Goal: Information Seeking & Learning: Check status

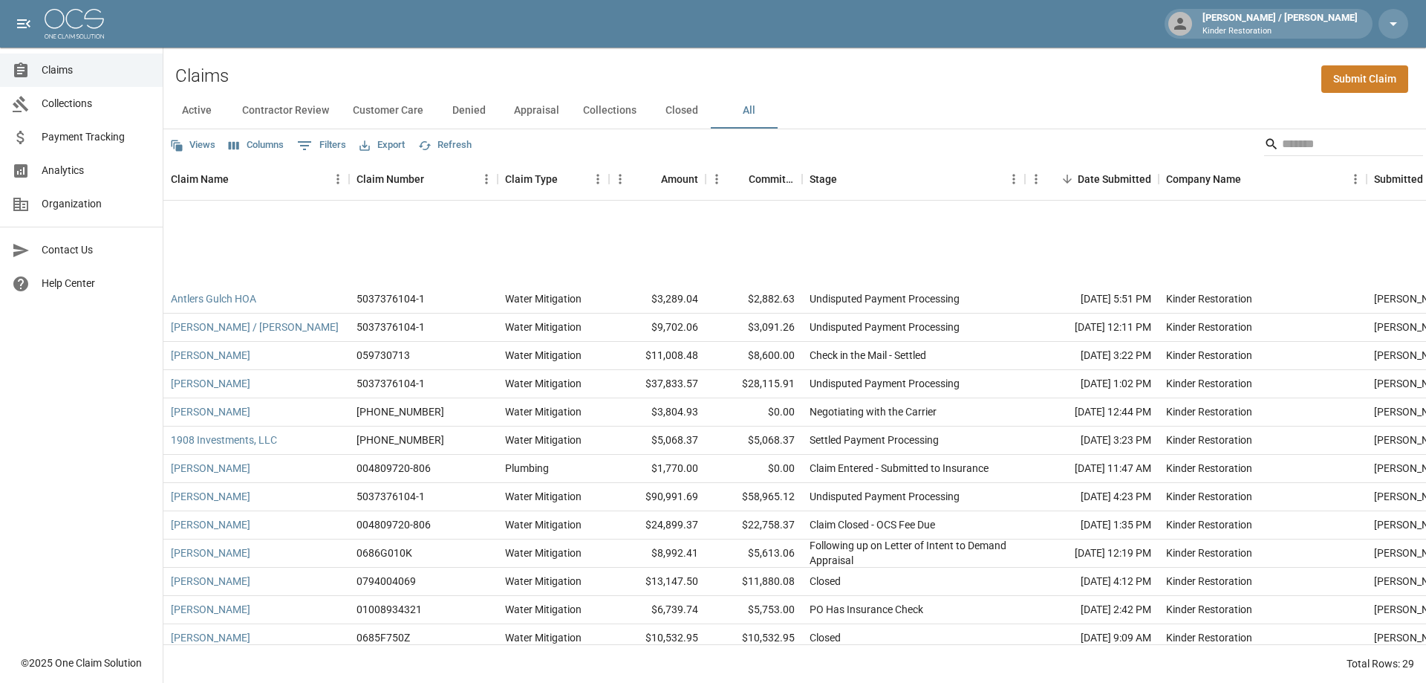
scroll to position [163, 0]
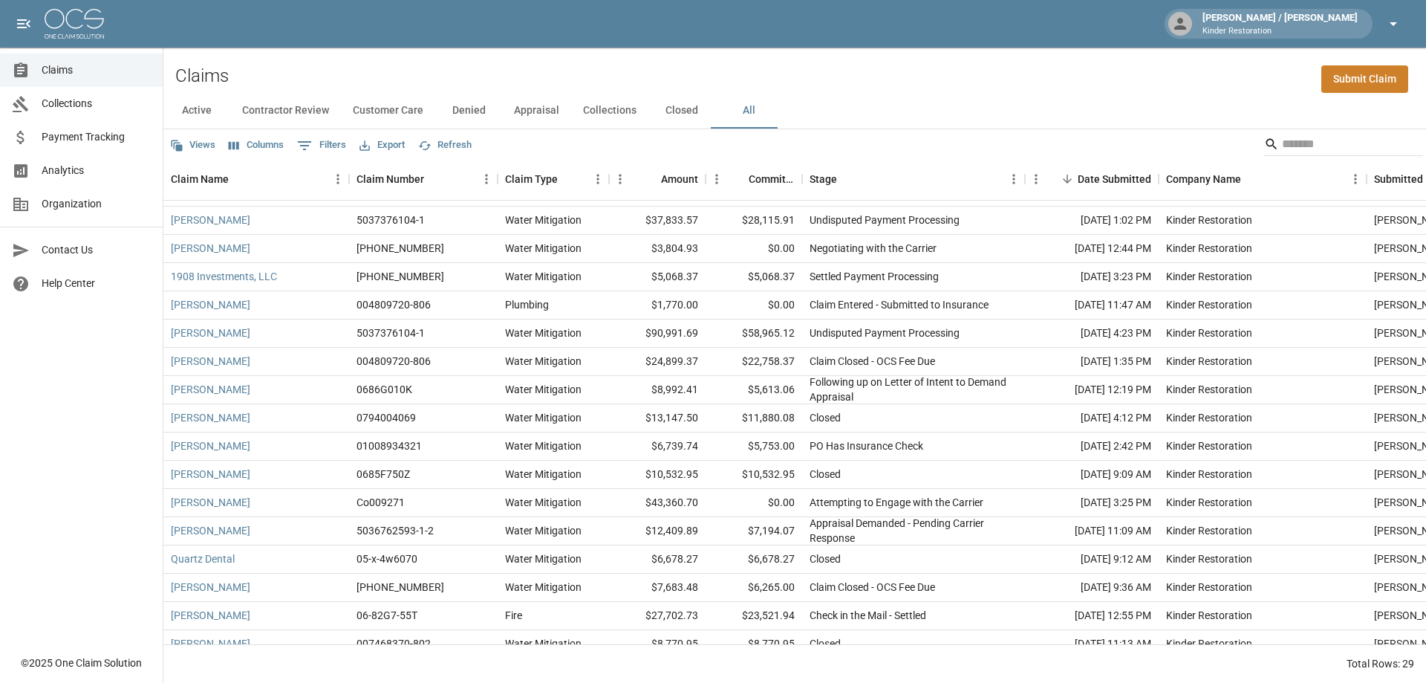
click at [1390, 28] on icon "button" at bounding box center [1394, 24] width 18 height 18
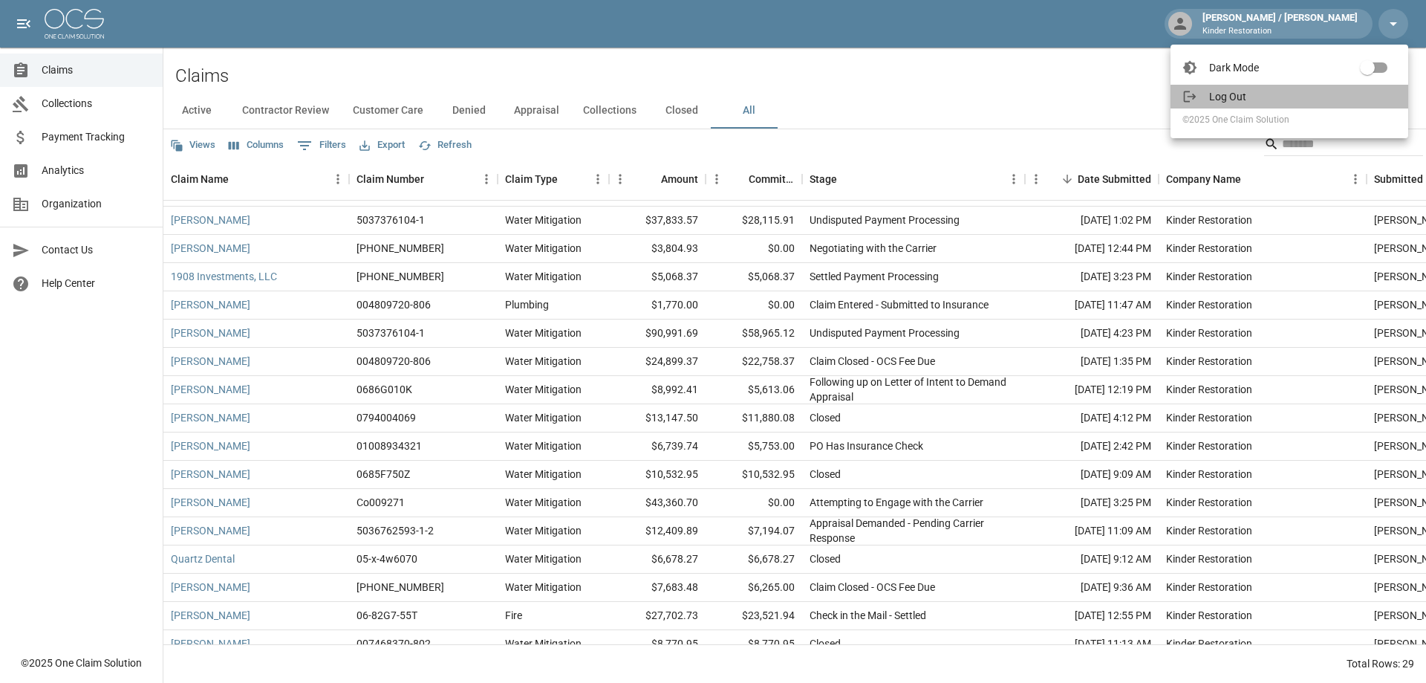
click at [1237, 101] on span "Log Out" at bounding box center [1302, 96] width 187 height 15
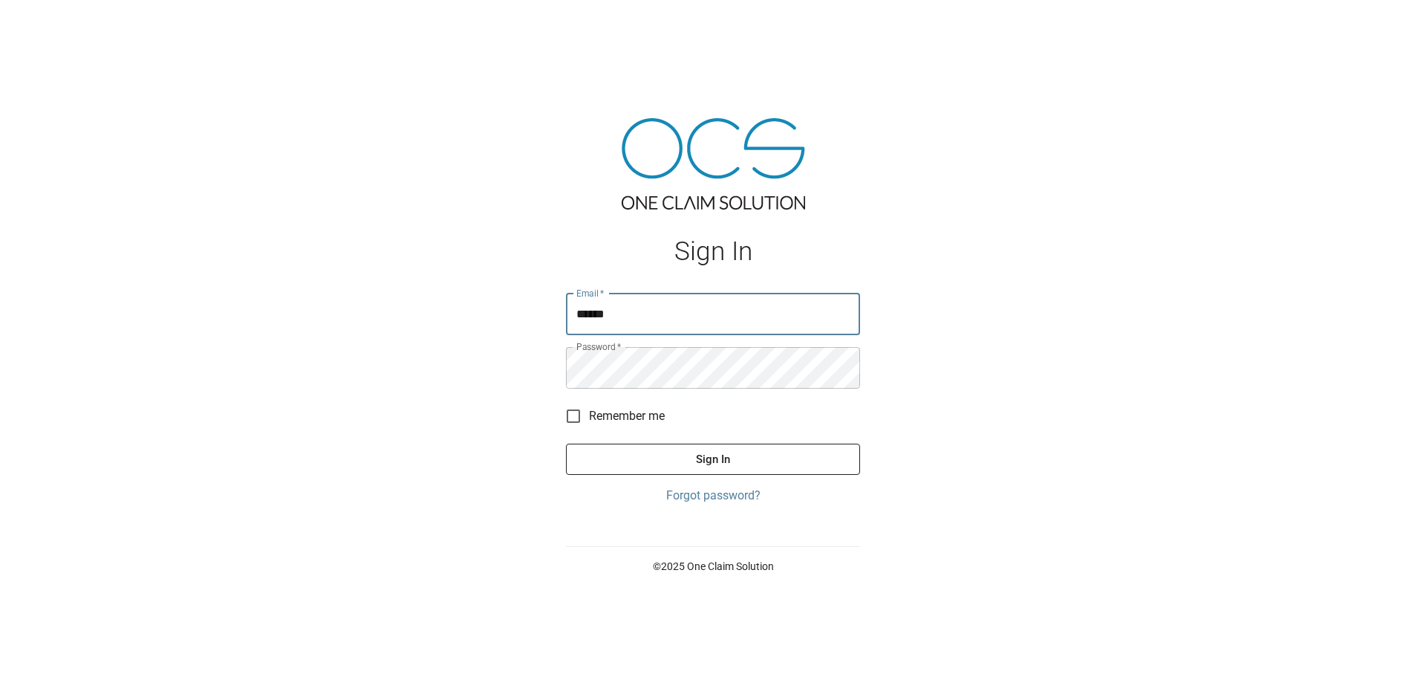
type input "**********"
click at [566, 443] on button "Sign In" at bounding box center [713, 458] width 294 height 31
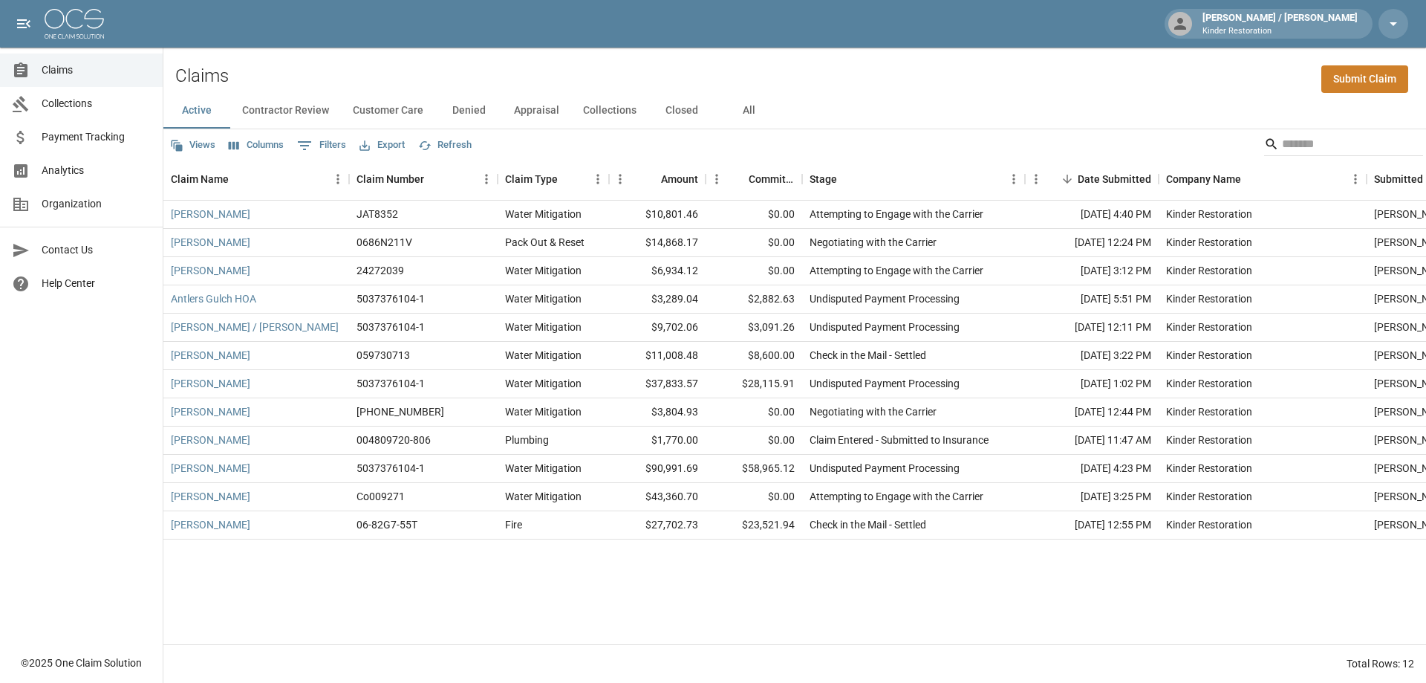
click at [741, 107] on button "All" at bounding box center [748, 111] width 67 height 36
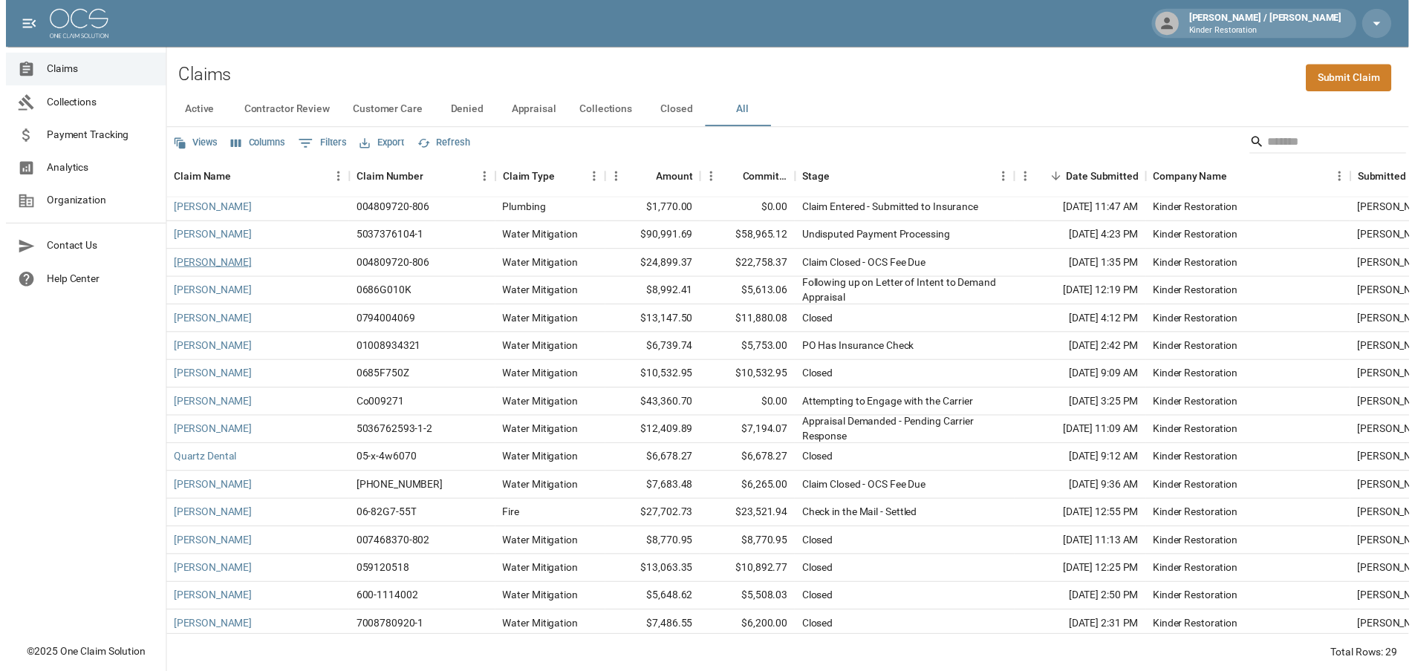
scroll to position [297, 0]
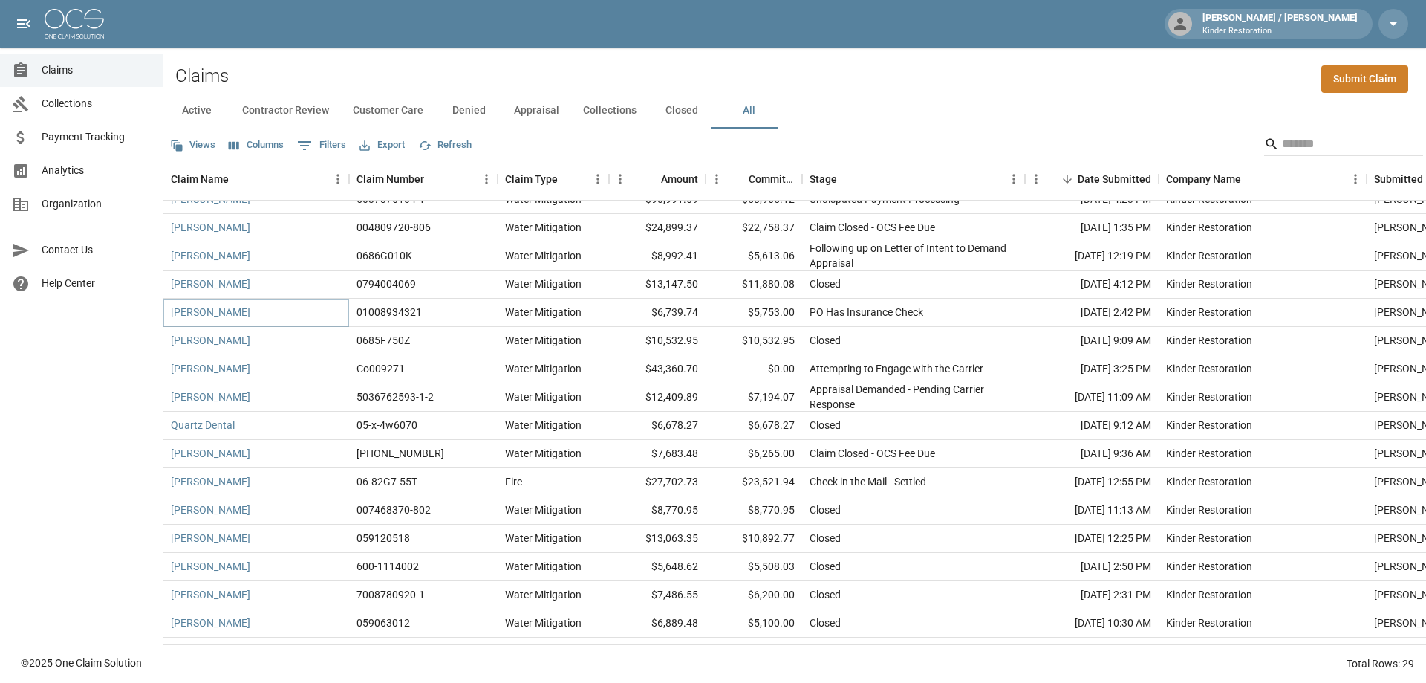
click at [227, 308] on link "[PERSON_NAME]" at bounding box center [210, 312] width 79 height 15
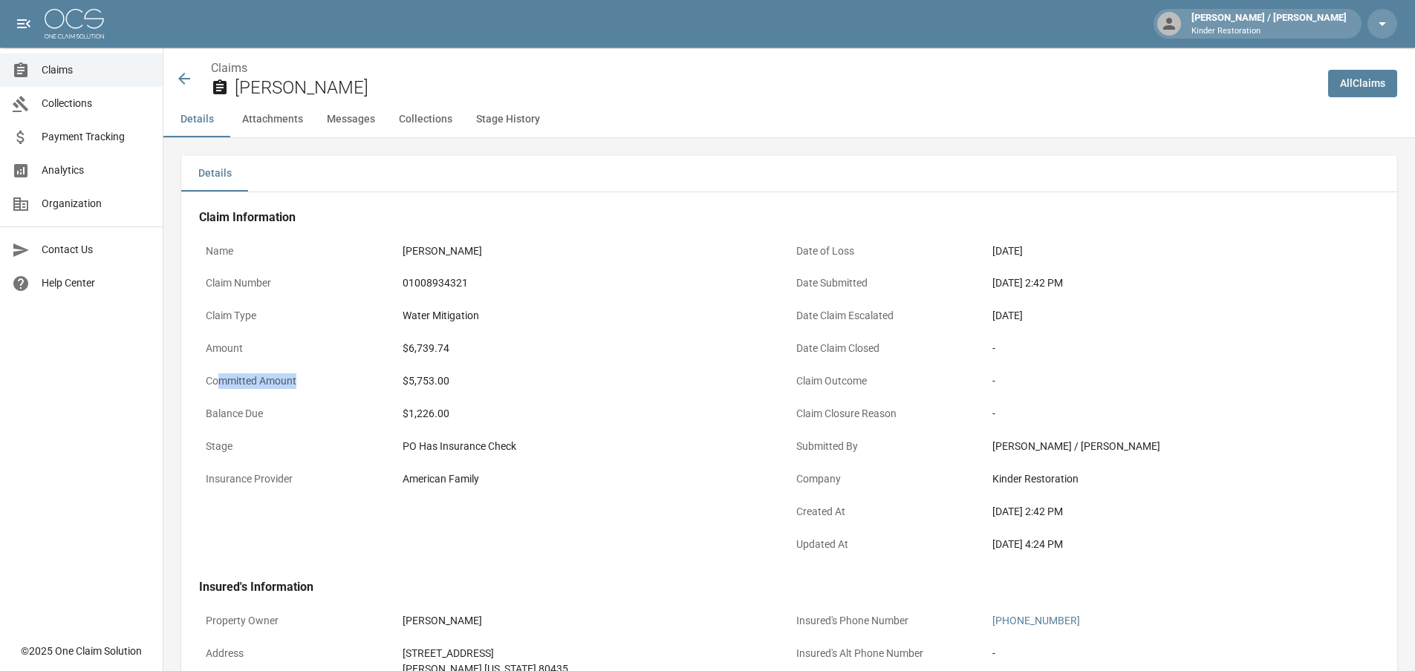
drag, startPoint x: 234, startPoint y: 386, endPoint x: 360, endPoint y: 403, distance: 126.6
click at [351, 401] on div "Name [PERSON_NAME] Nettrout Claim Number 01008934321 Claim Type Water Mitigatio…" at bounding box center [494, 400] width 591 height 326
click at [528, 380] on div "$5,753.00" at bounding box center [593, 382] width 380 height 16
drag, startPoint x: 407, startPoint y: 381, endPoint x: 474, endPoint y: 388, distance: 67.3
click at [474, 388] on div "$5,753.00" at bounding box center [593, 382] width 380 height 16
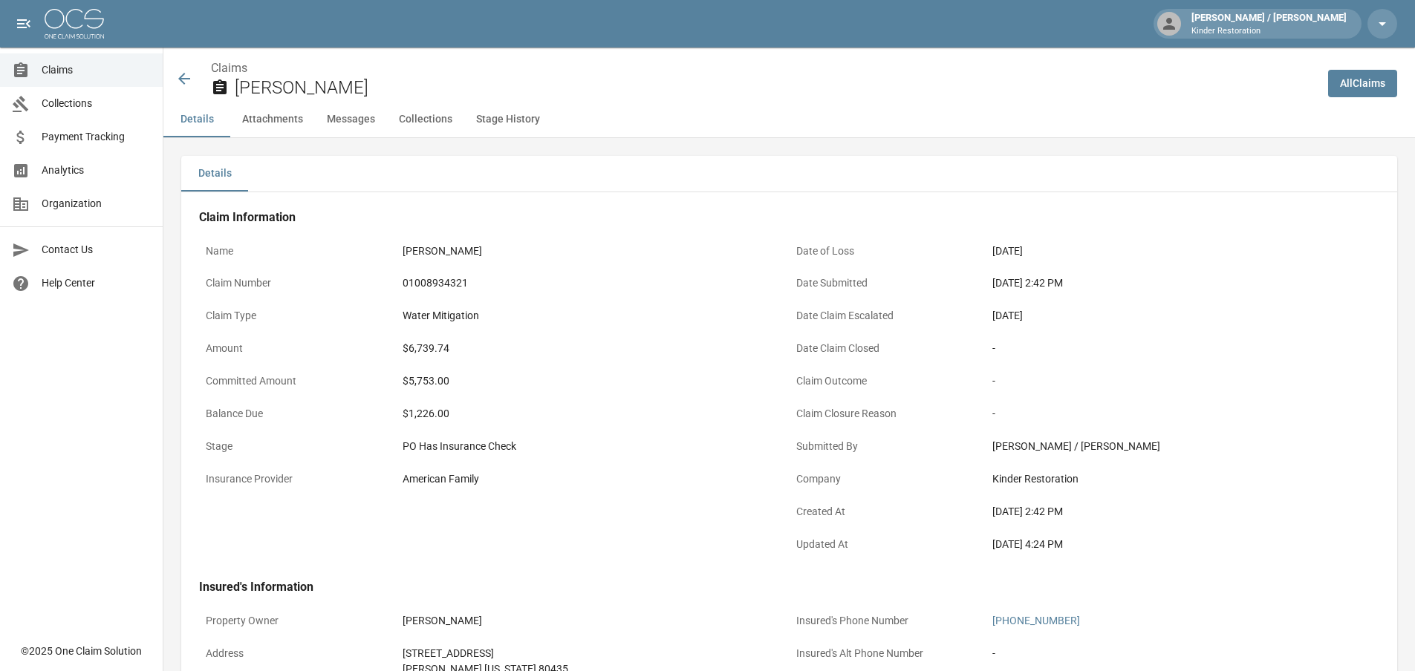
click at [536, 347] on div "$6,739.74" at bounding box center [593, 349] width 380 height 16
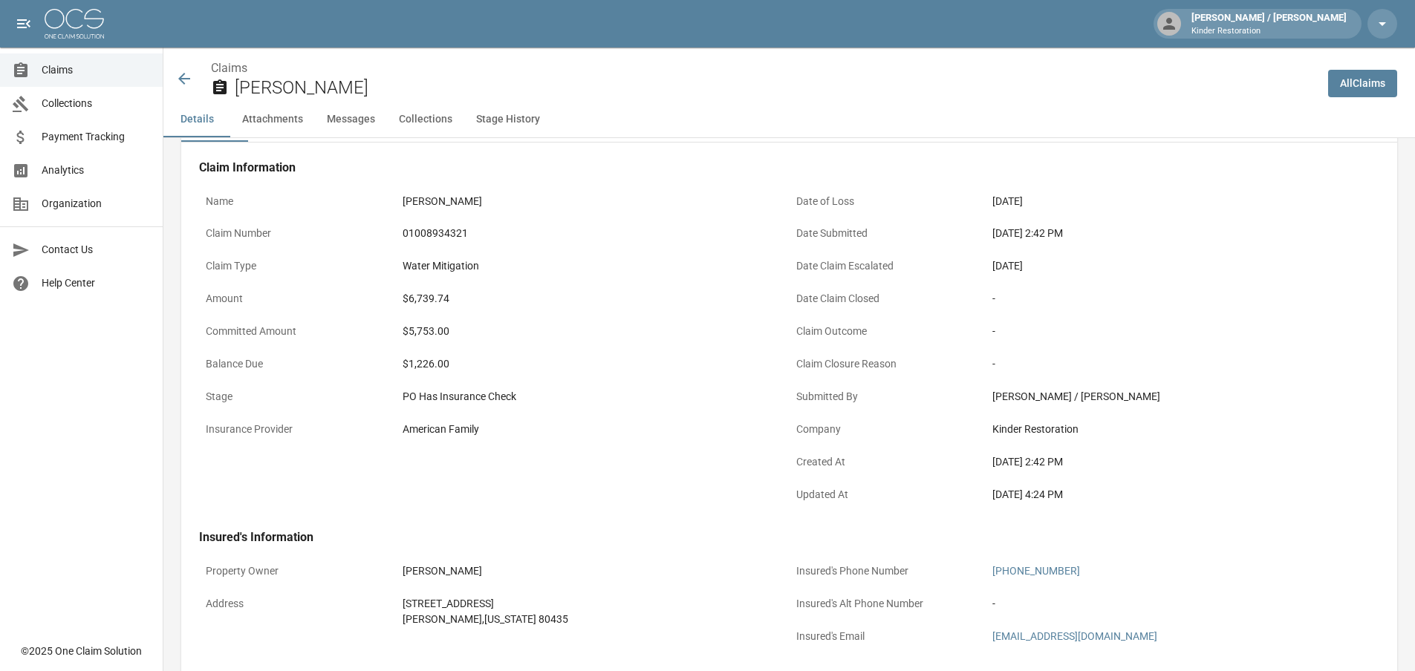
scroll to position [74, 0]
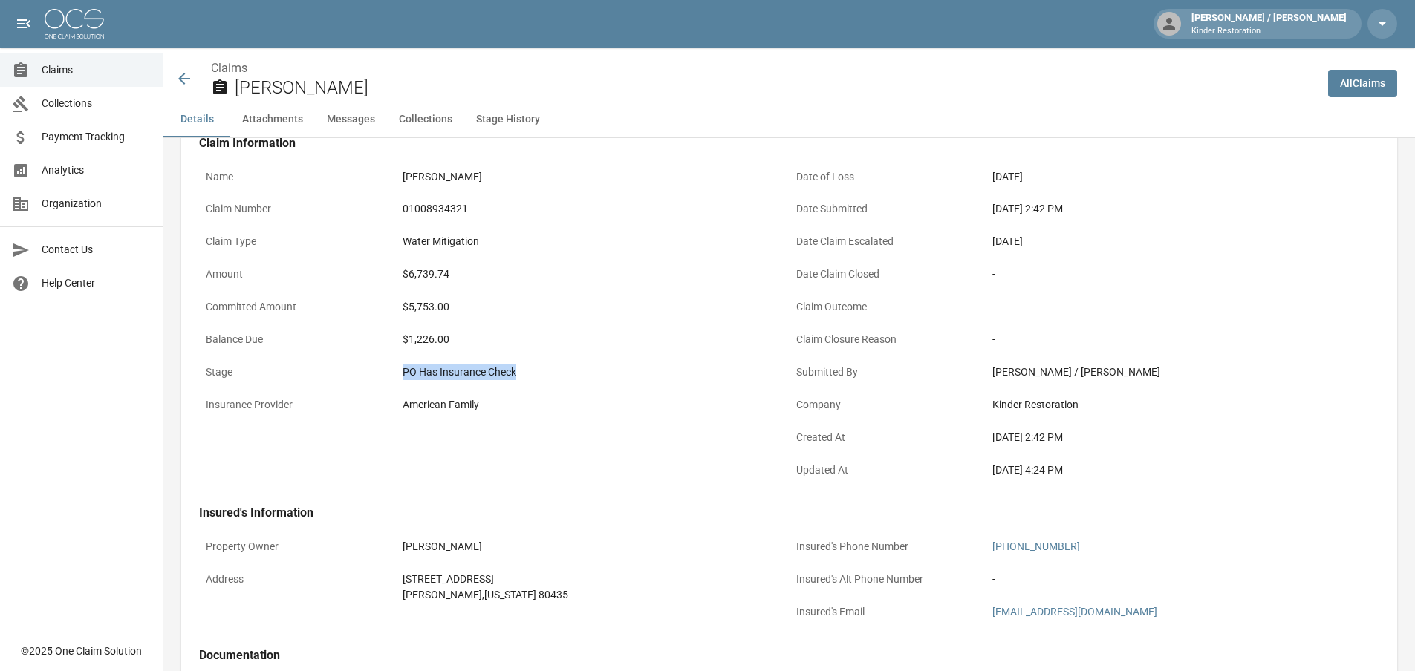
drag, startPoint x: 403, startPoint y: 368, endPoint x: 570, endPoint y: 385, distance: 167.2
click at [570, 385] on div "PO Has Insurance Check" at bounding box center [593, 372] width 394 height 29
click at [389, 484] on div "Name [PERSON_NAME] Nettrout Claim Number 01008934321 Claim Type Water Mitigatio…" at bounding box center [494, 326] width 591 height 326
click at [65, 79] on link "Claims" at bounding box center [81, 69] width 163 height 33
